Goal: Task Accomplishment & Management: Complete application form

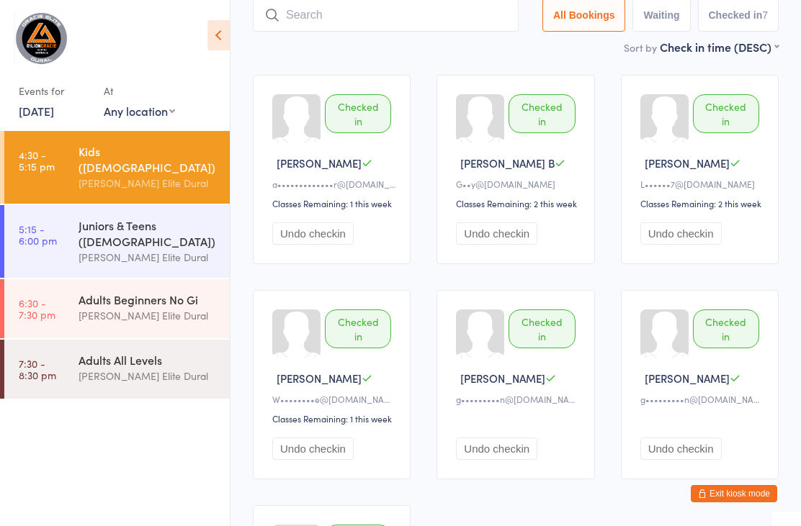
scroll to position [96, 0]
click at [436, 62] on main "Kids (7-9 Years Old) Check-in 14 Oct 4:30pm Gracie Elite Dural Mat Area Brazili…" at bounding box center [516, 328] width 526 height 809
click at [735, 494] on button "Exit kiosk mode" at bounding box center [734, 493] width 86 height 17
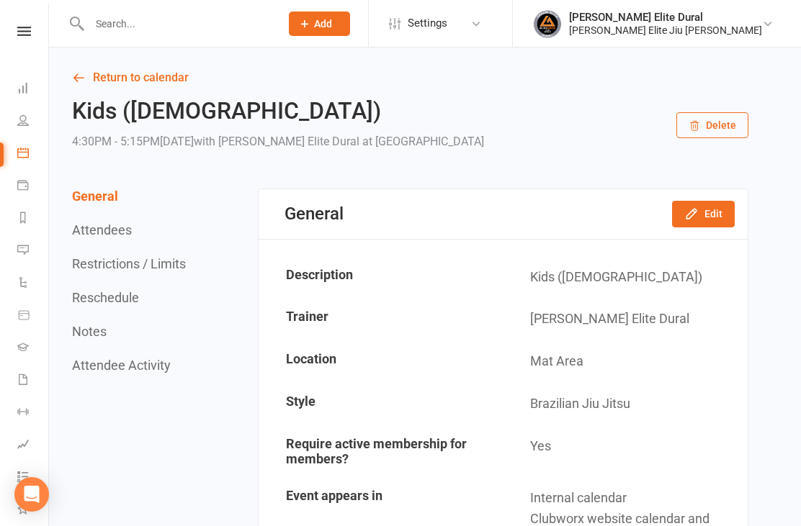
click at [187, 14] on input "text" at bounding box center [177, 24] width 185 height 20
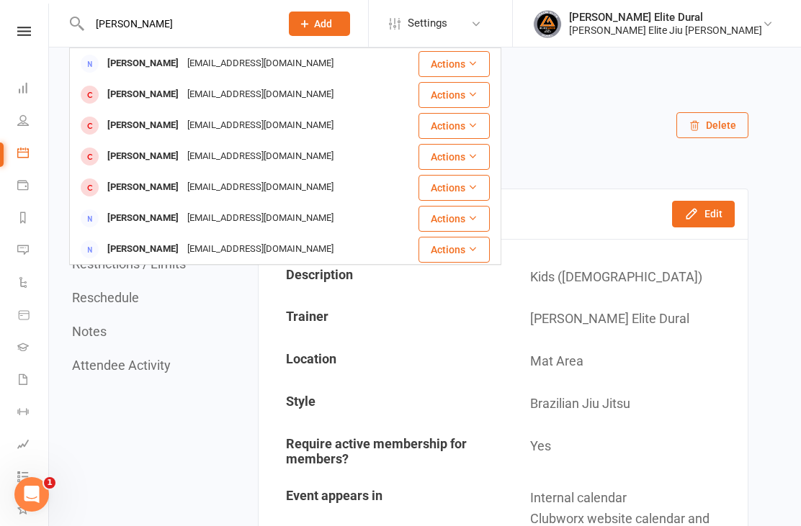
type input "[PERSON_NAME]"
click at [283, 62] on div "[EMAIL_ADDRESS][DOMAIN_NAME]" at bounding box center [260, 63] width 155 height 21
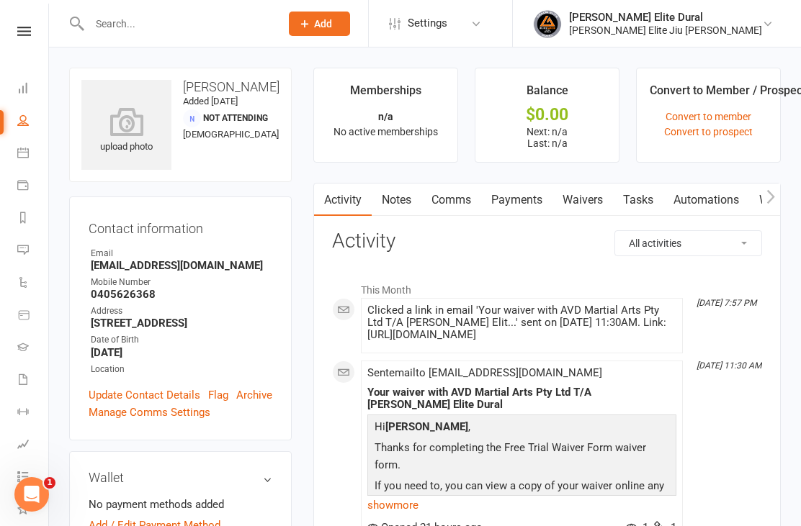
click at [601, 195] on link "Waivers" at bounding box center [582, 200] width 60 height 33
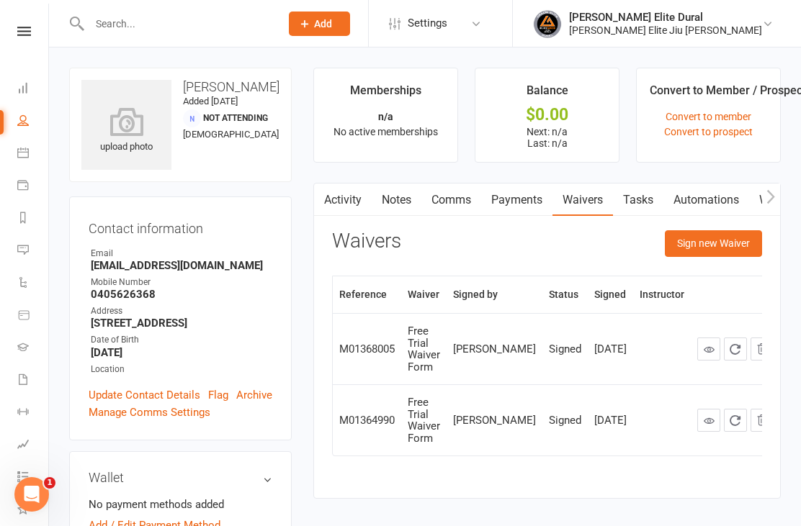
click at [724, 248] on button "Sign new Waiver" at bounding box center [713, 243] width 97 height 26
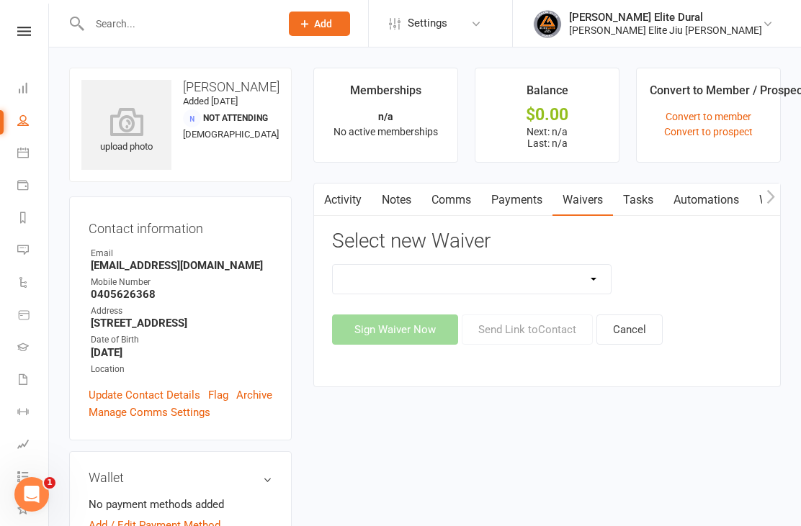
click at [594, 284] on select "Adults Twice Per Week Adults Unlimited Feedback Form Free Trial Waiver Form MEM…" at bounding box center [472, 279] width 278 height 29
select select "11421"
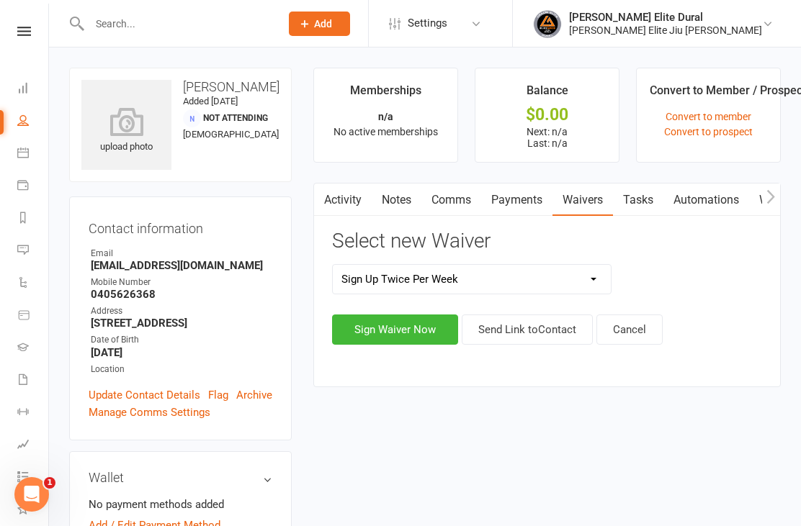
click at [405, 331] on button "Sign Waiver Now" at bounding box center [395, 330] width 126 height 30
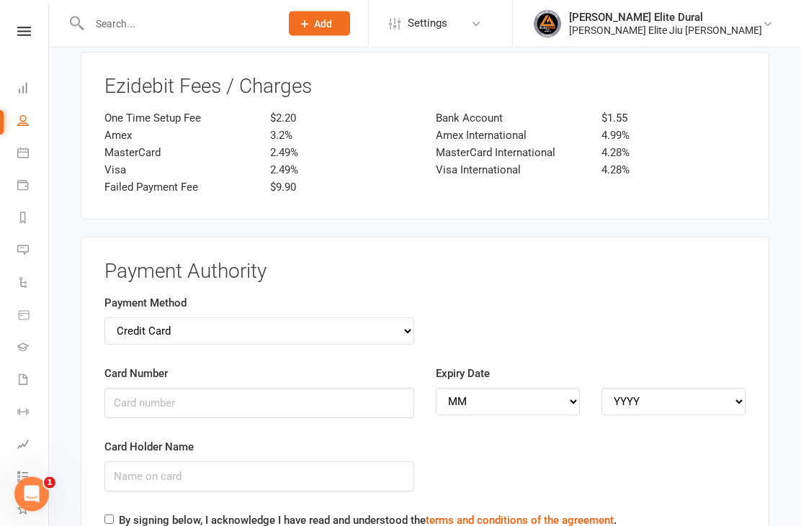
scroll to position [3670, 0]
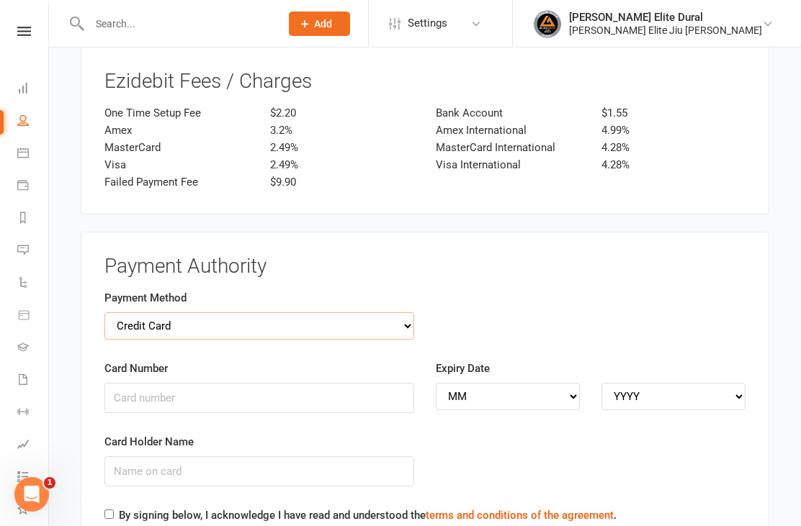
click at [399, 313] on select "Credit Card Bank Account" at bounding box center [259, 326] width 310 height 27
click at [333, 256] on h3 "Payment Authority" at bounding box center [424, 267] width 641 height 22
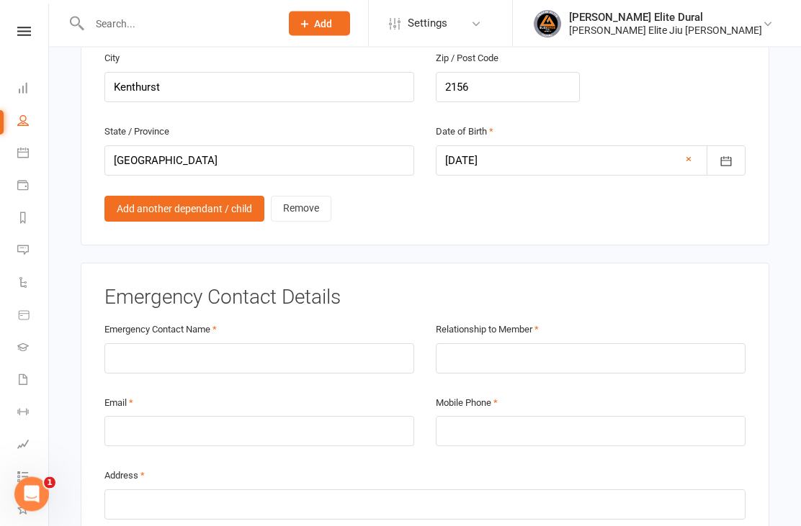
scroll to position [2142, 0]
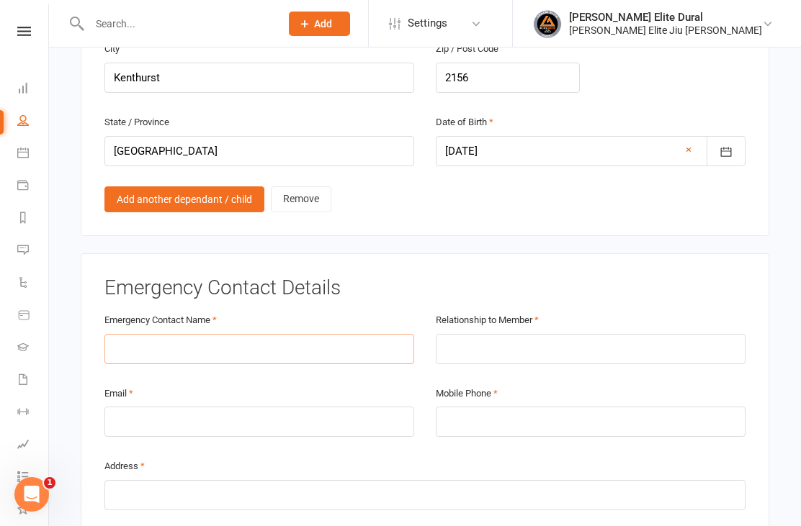
click at [135, 342] on input "text" at bounding box center [259, 349] width 310 height 30
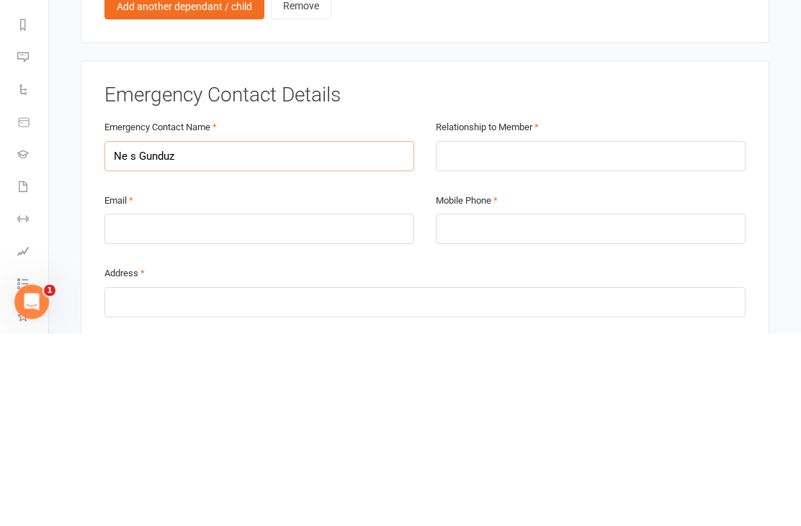
click at [141, 334] on input "Ne s Gunduz" at bounding box center [259, 349] width 310 height 30
click at [134, 334] on input "Ne s Gunduz" at bounding box center [259, 349] width 310 height 30
type input "Nec Gunduz"
click at [692, 334] on input "text" at bounding box center [591, 349] width 310 height 30
type input "Father"
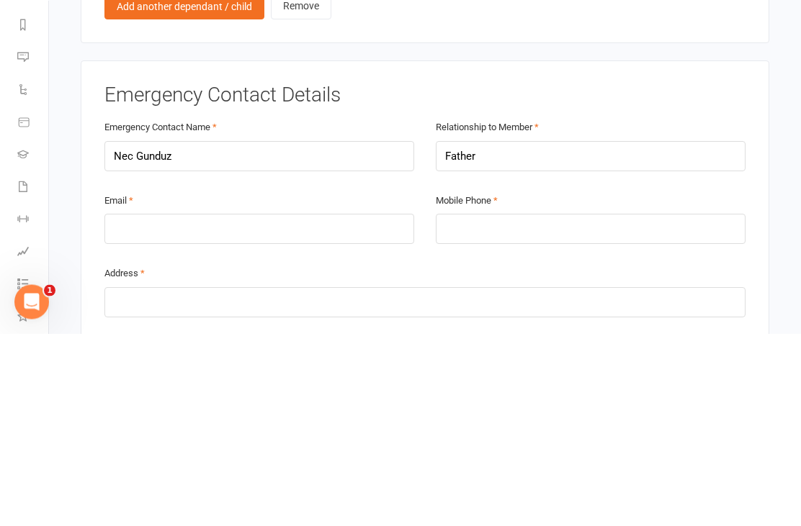
click at [99, 385] on div "Email" at bounding box center [259, 421] width 331 height 73
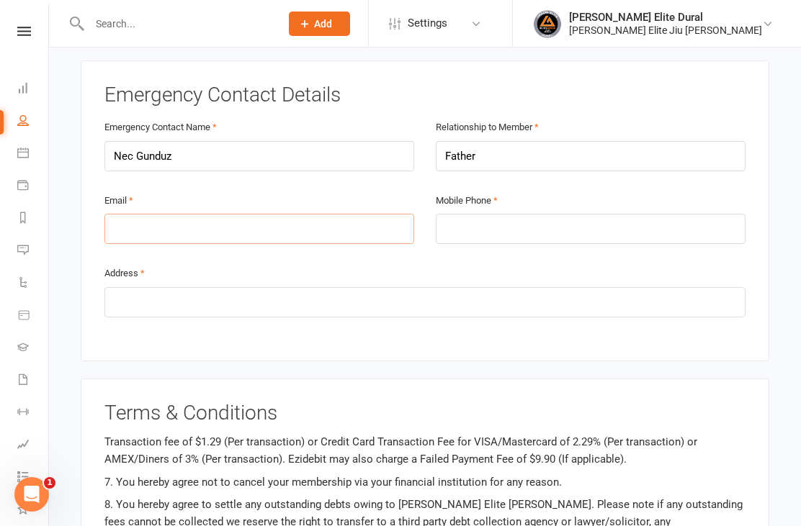
click at [146, 223] on input "email" at bounding box center [259, 229] width 310 height 30
type input "[EMAIL_ADDRESS][DOMAIN_NAME]"
click at [548, 226] on input "tel" at bounding box center [591, 230] width 310 height 30
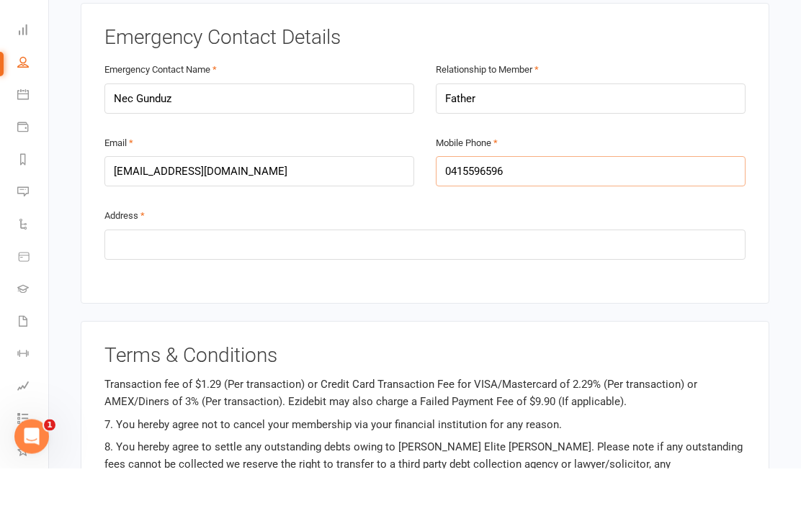
type input "0415596596"
click at [128, 288] on input "text" at bounding box center [424, 303] width 641 height 30
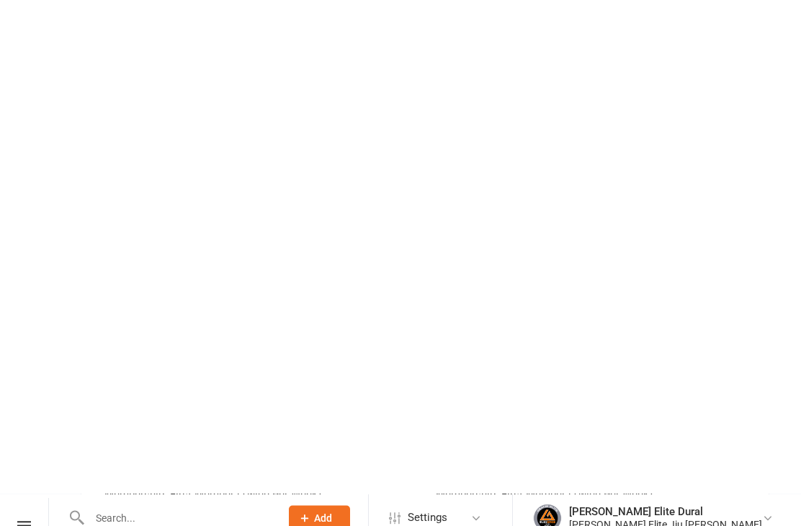
scroll to position [3598, 0]
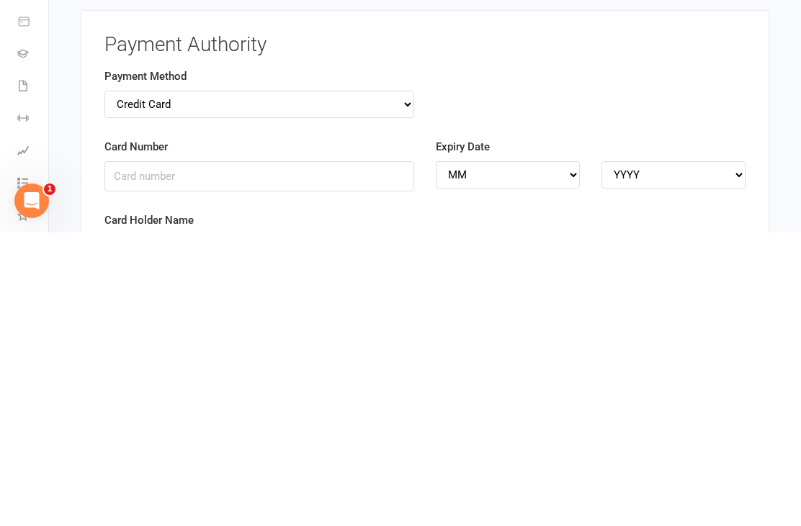
type input "[STREET_ADDRESS]"
click at [372, 385] on select "Credit Card Bank Account" at bounding box center [259, 398] width 310 height 27
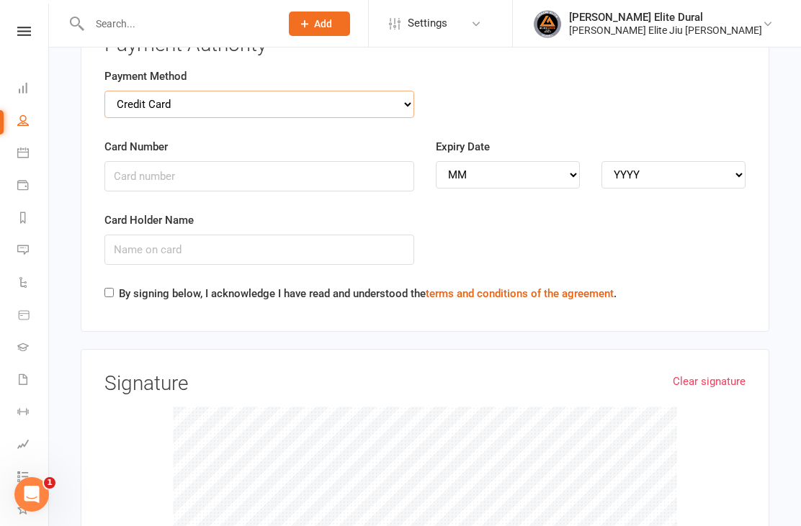
select select "bank_account"
click at [227, 166] on input "BSB" at bounding box center [259, 176] width 310 height 30
type input "082112"
click at [517, 161] on input "Account Number" at bounding box center [591, 176] width 310 height 30
type input "127669545"
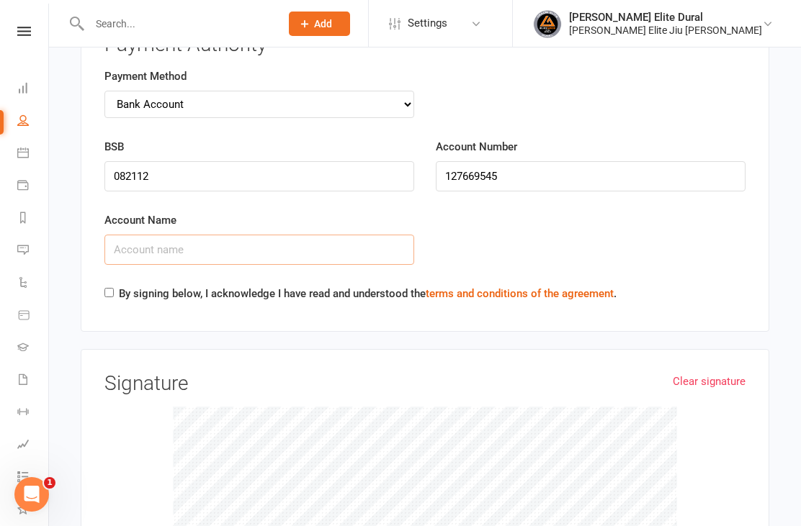
click at [302, 235] on input "Account Name" at bounding box center [259, 250] width 310 height 30
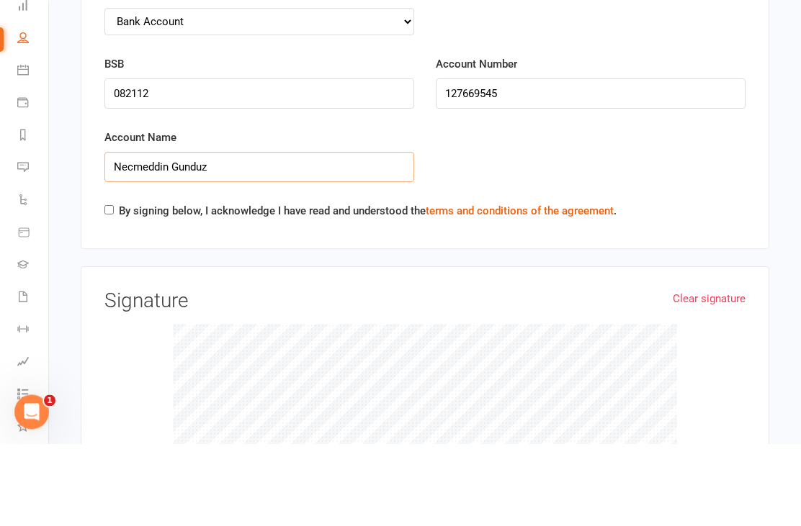
type input "Necmeddin Gunduz"
click at [105, 288] on input "By signing below, I acknowledge I have read and understood the terms and condit…" at bounding box center [108, 292] width 9 height 9
checkbox input "true"
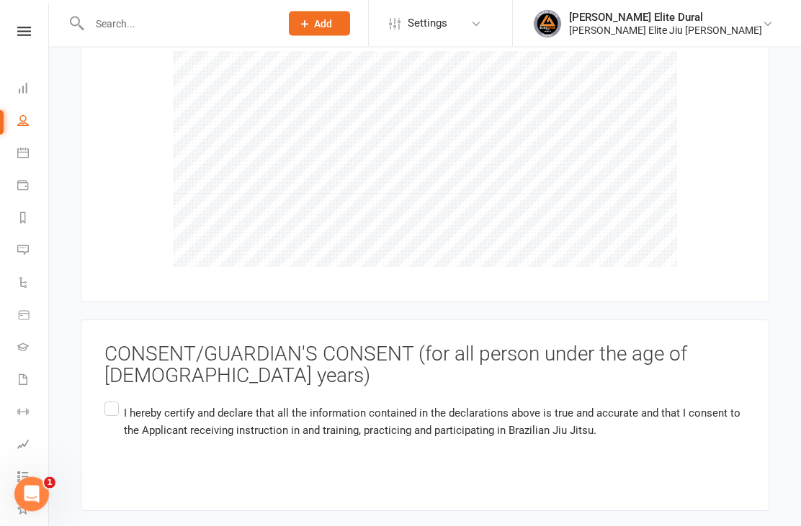
scroll to position [4254, 0]
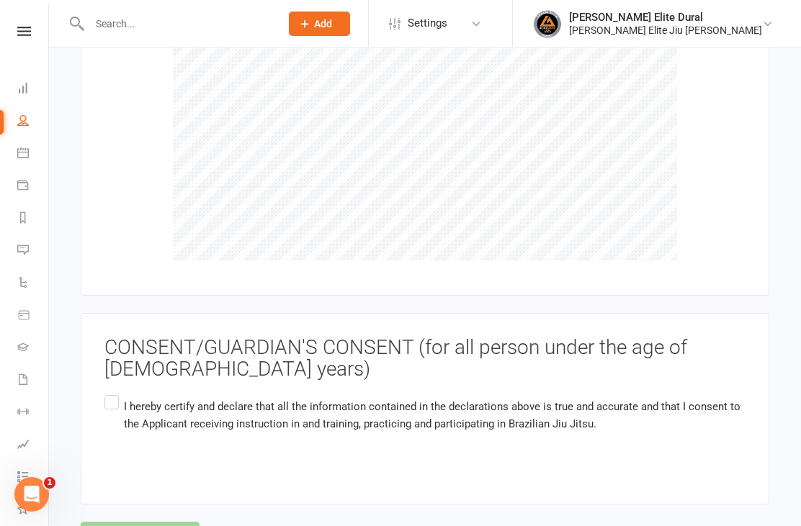
click at [110, 392] on label "I hereby certify and declare that all the information contained in the declarat…" at bounding box center [424, 426] width 641 height 68
click at [110, 392] on input "I hereby certify and declare that all the information contained in the declarat…" at bounding box center [108, 392] width 9 height 0
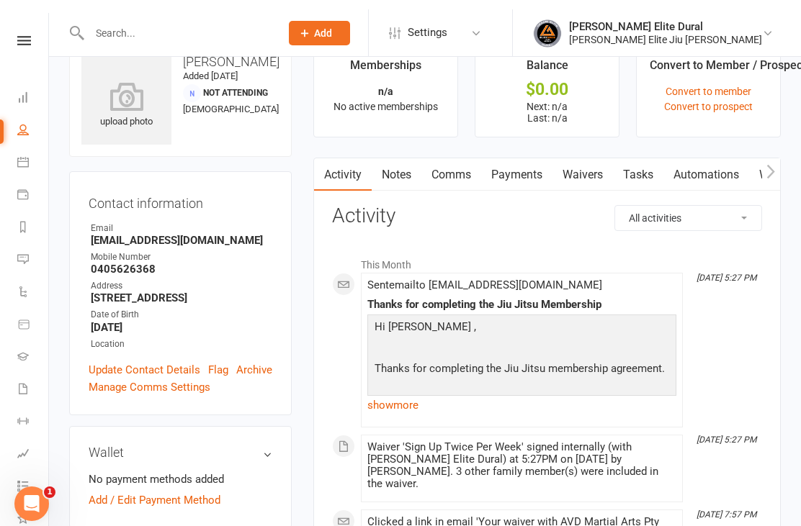
scroll to position [25, 0]
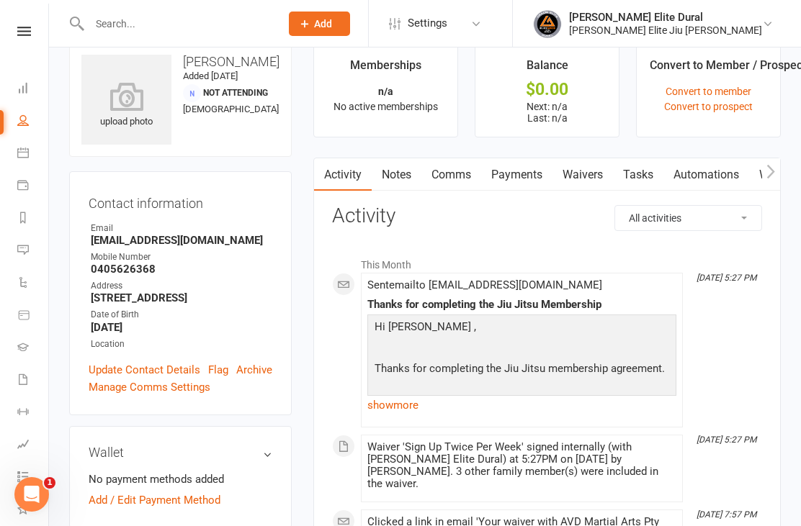
click at [24, 87] on icon at bounding box center [23, 88] width 12 height 12
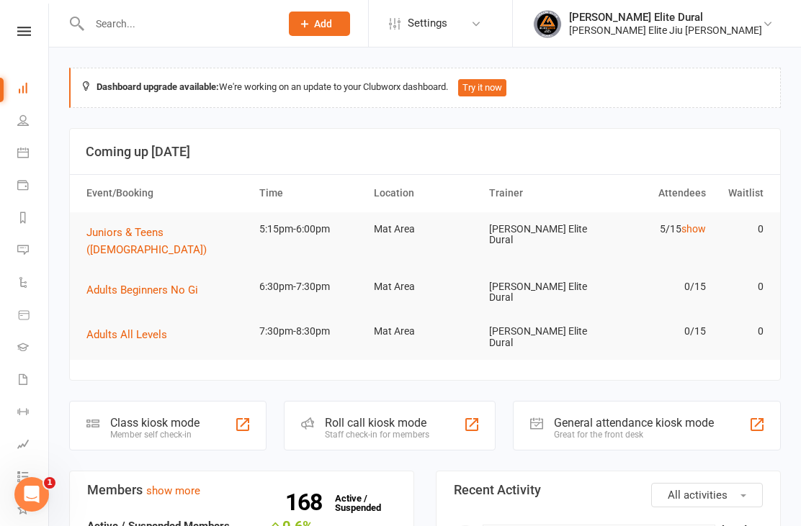
click at [178, 401] on div "Class kiosk mode Member self check-in" at bounding box center [167, 426] width 197 height 50
